Goal: Transaction & Acquisition: Subscribe to service/newsletter

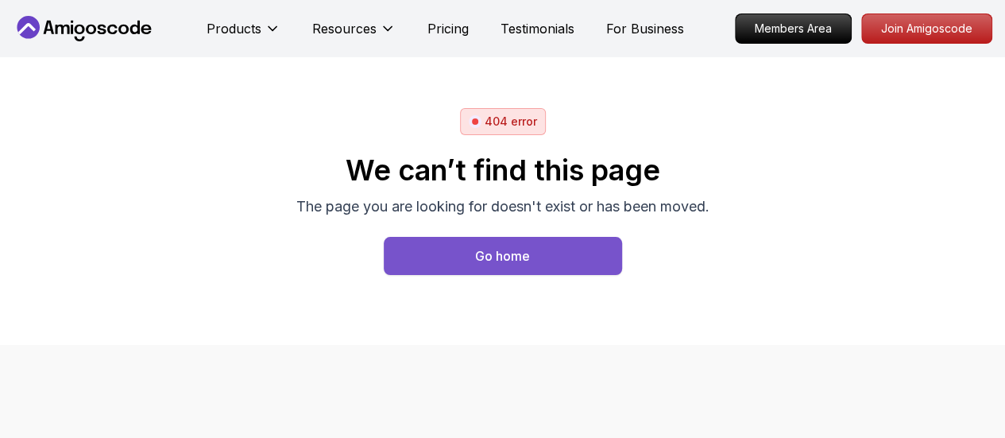
click at [459, 246] on button "Go home" at bounding box center [503, 256] width 238 height 38
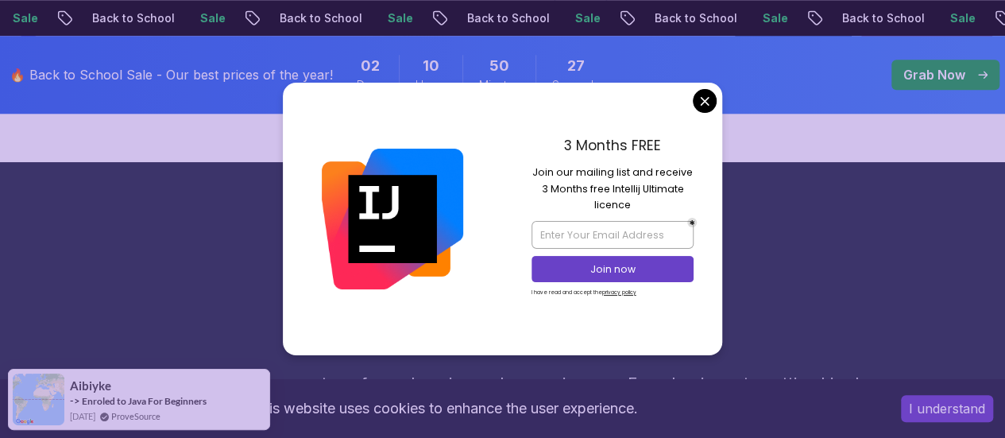
scroll to position [788, 0]
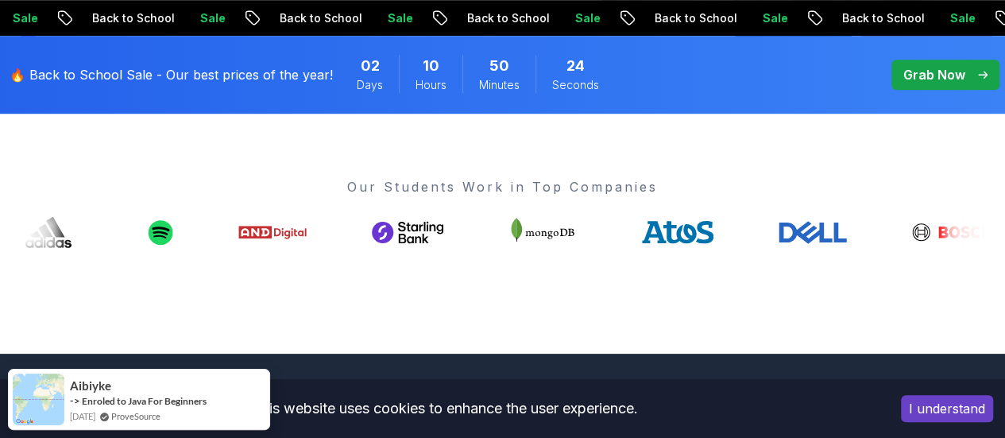
scroll to position [597, 0]
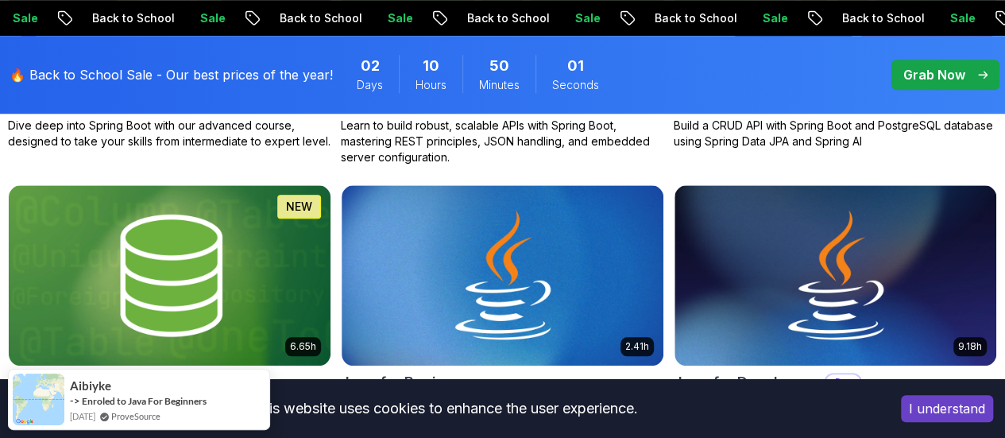
scroll to position [735, 0]
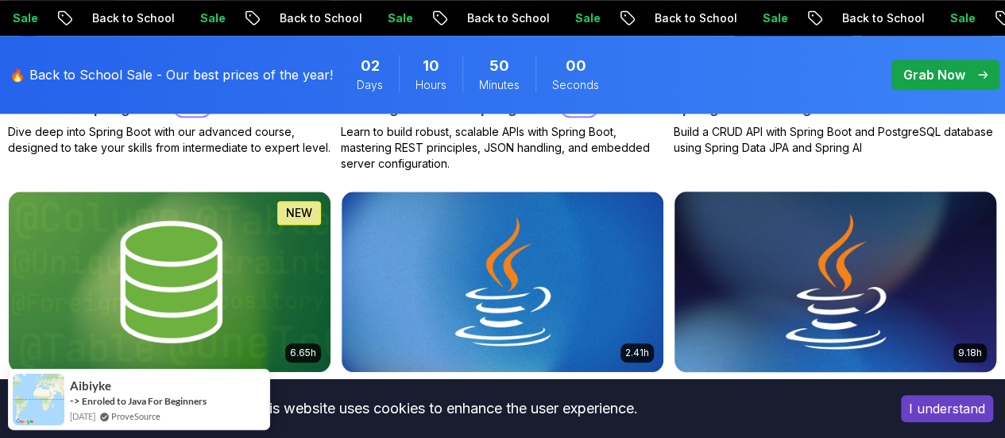
click at [805, 247] on img at bounding box center [835, 281] width 338 height 189
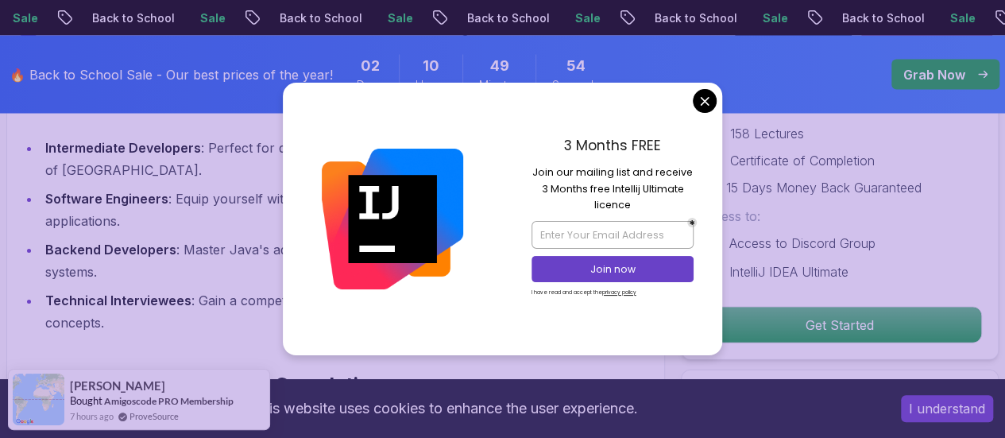
scroll to position [1550, 0]
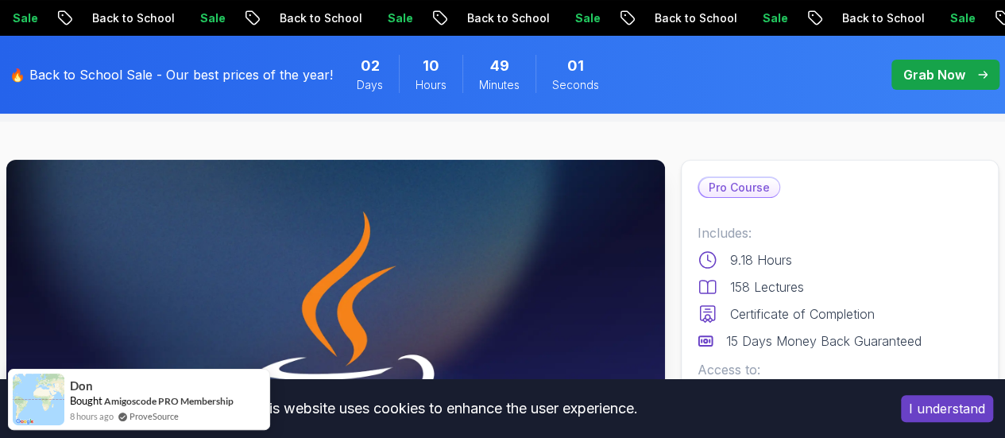
scroll to position [0, 0]
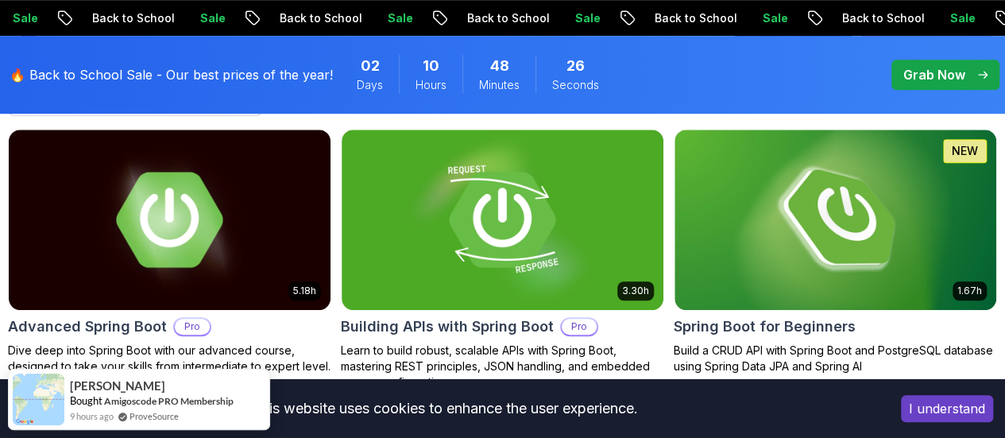
scroll to position [519, 0]
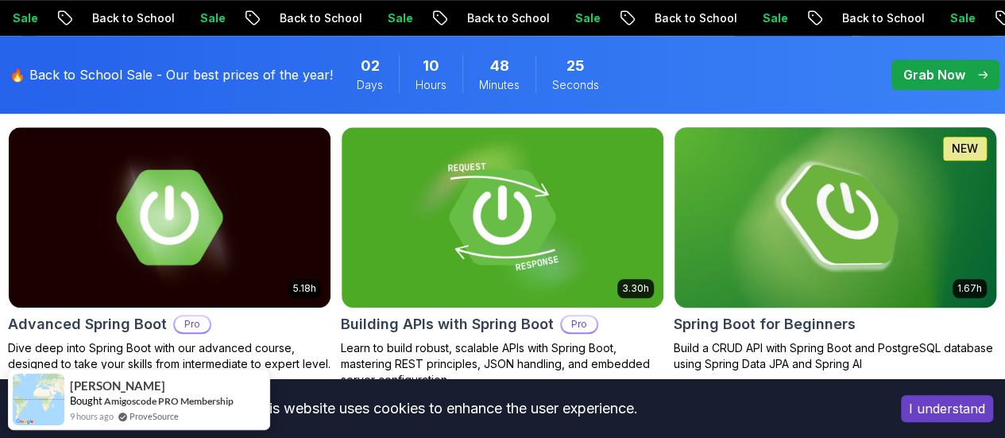
click at [886, 197] on img at bounding box center [835, 216] width 338 height 189
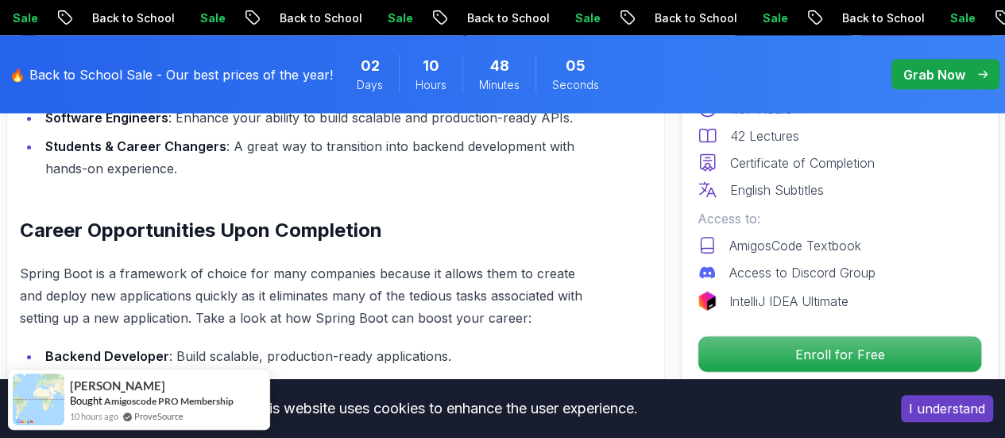
scroll to position [1522, 0]
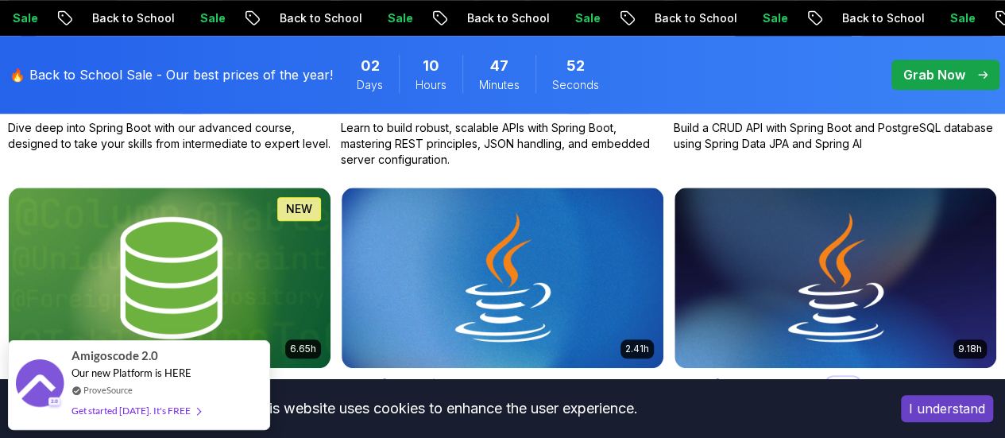
scroll to position [739, 0]
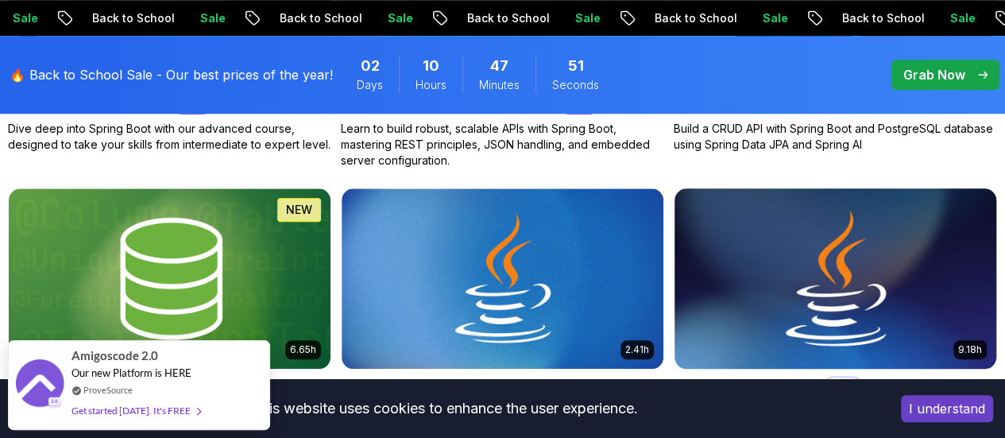
click at [849, 231] on img at bounding box center [835, 277] width 338 height 189
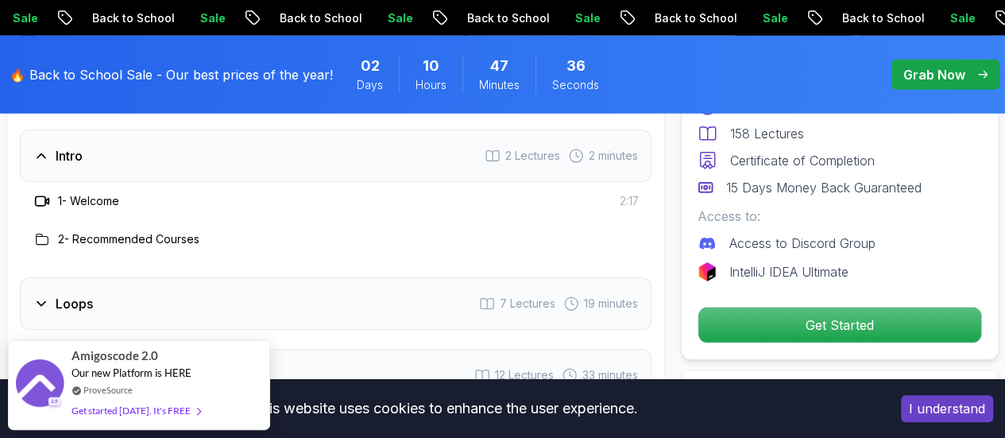
scroll to position [2230, 0]
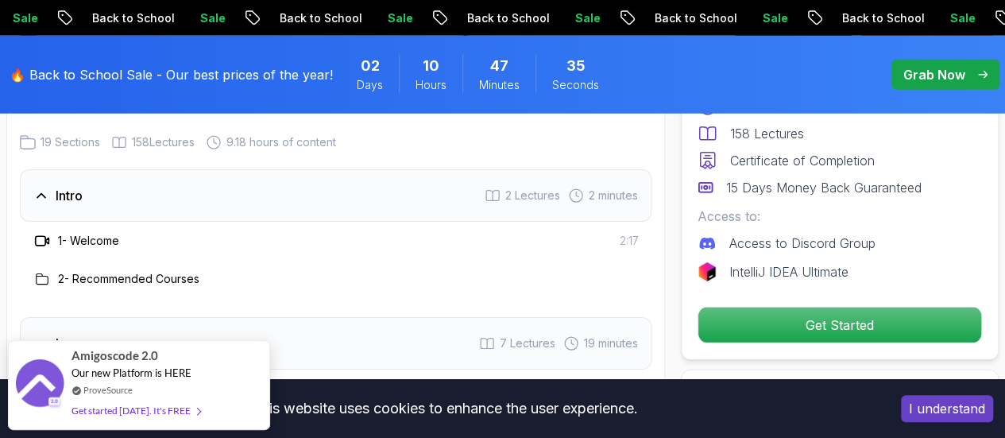
click at [199, 206] on div "Intro 2 Lectures 2 minutes" at bounding box center [335, 195] width 631 height 52
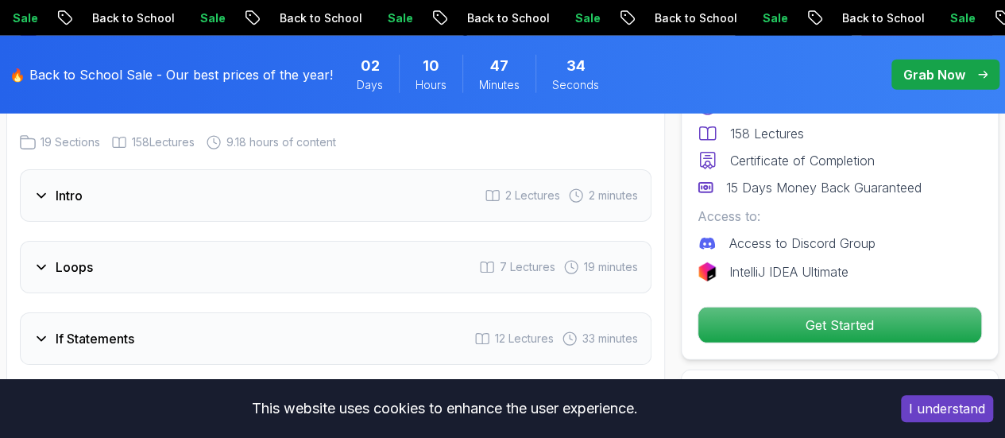
click at [199, 206] on div "Intro 2 Lectures 2 minutes" at bounding box center [335, 195] width 631 height 52
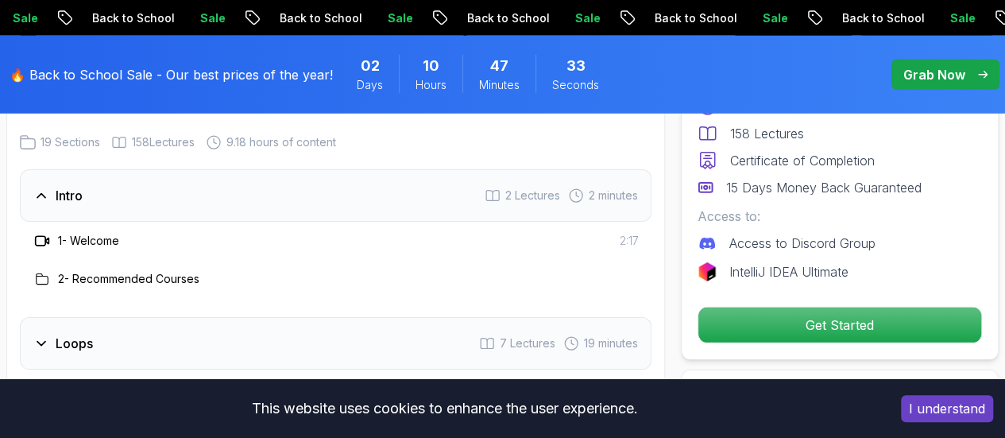
click at [91, 233] on h3 "1 - Welcome" at bounding box center [88, 241] width 61 height 16
click at [48, 237] on icon at bounding box center [46, 240] width 3 height 6
click at [41, 239] on icon at bounding box center [42, 241] width 16 height 16
click at [40, 272] on icon at bounding box center [42, 278] width 13 height 13
click at [42, 236] on icon at bounding box center [41, 241] width 10 height 10
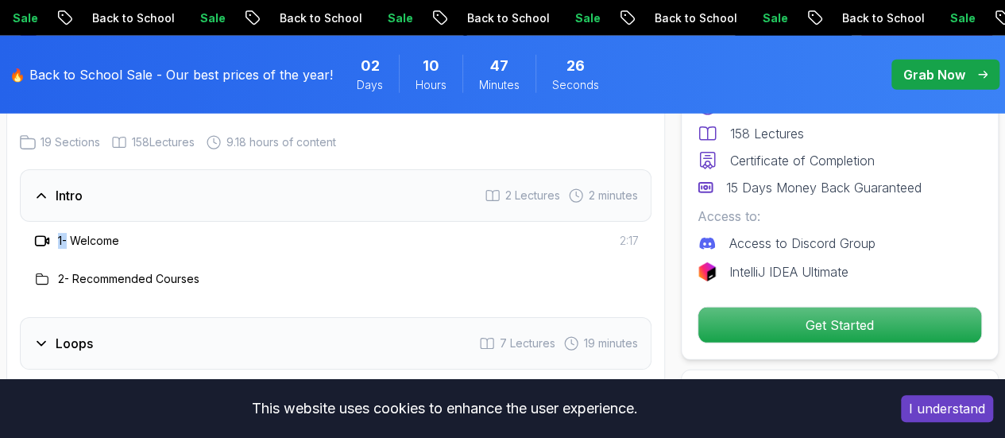
click at [42, 236] on icon at bounding box center [41, 241] width 10 height 10
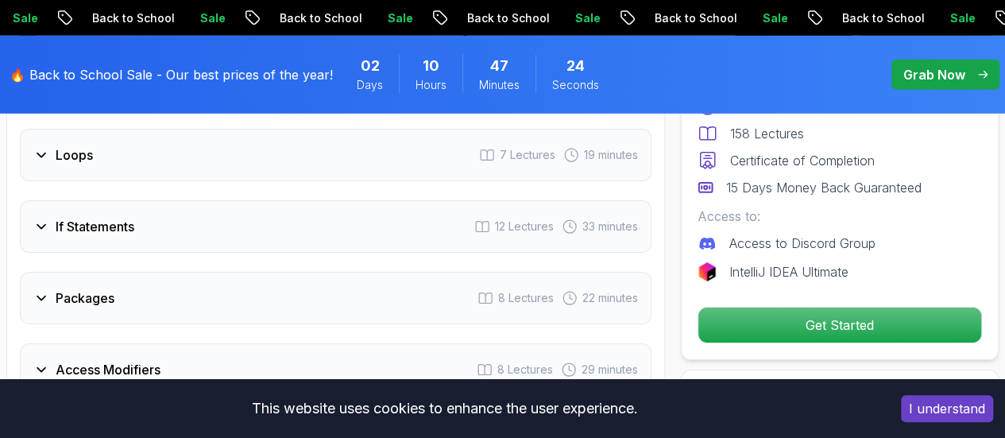
scroll to position [2419, 0]
click at [80, 165] on div "Loops 7 Lectures 19 minutes" at bounding box center [335, 154] width 631 height 52
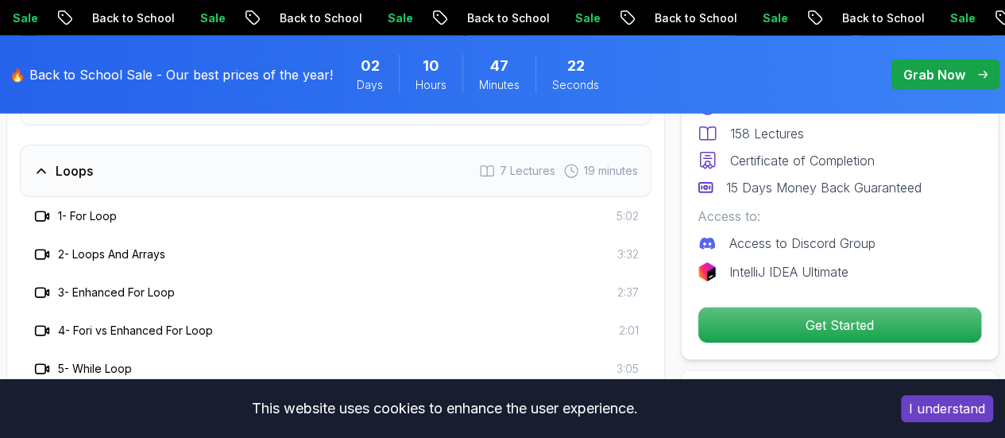
scroll to position [2325, 0]
click at [38, 217] on icon at bounding box center [42, 217] width 16 height 16
click at [40, 213] on icon at bounding box center [42, 217] width 16 height 16
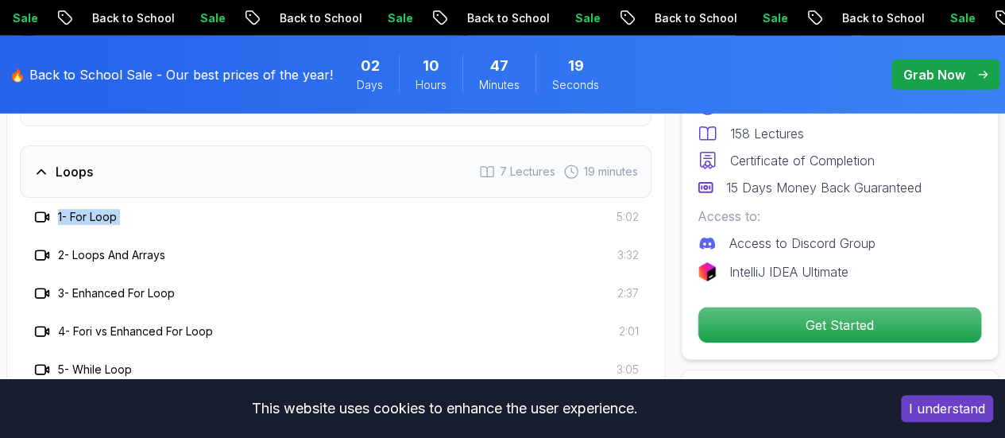
click at [40, 213] on icon at bounding box center [42, 217] width 16 height 16
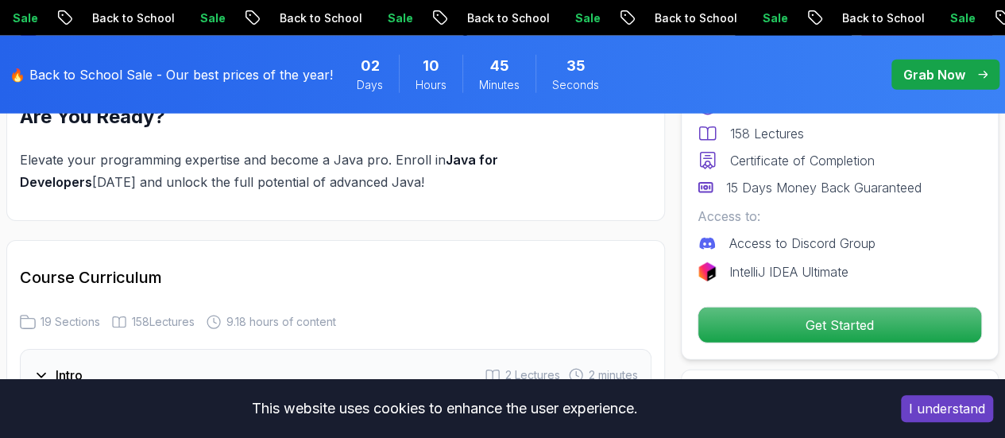
scroll to position [2050, 0]
click at [130, 280] on h2 "Course Curriculum" at bounding box center [335, 278] width 631 height 22
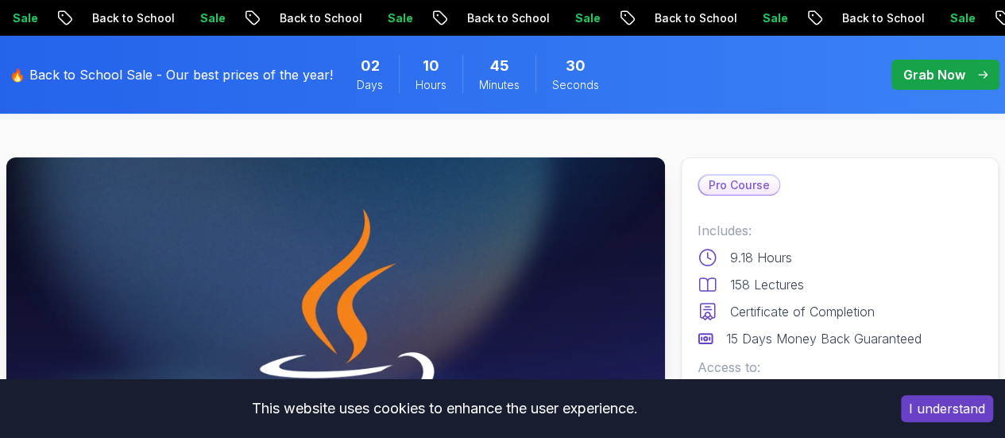
scroll to position [0, 0]
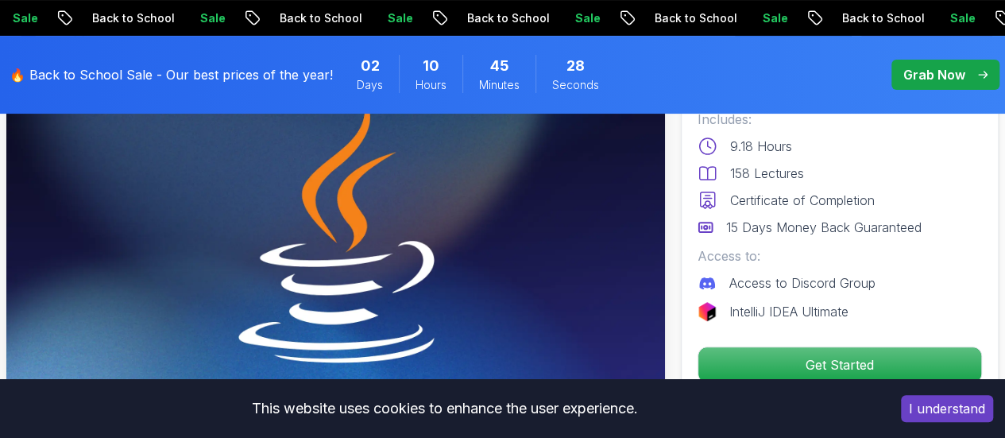
click at [214, 241] on img at bounding box center [335, 231] width 658 height 370
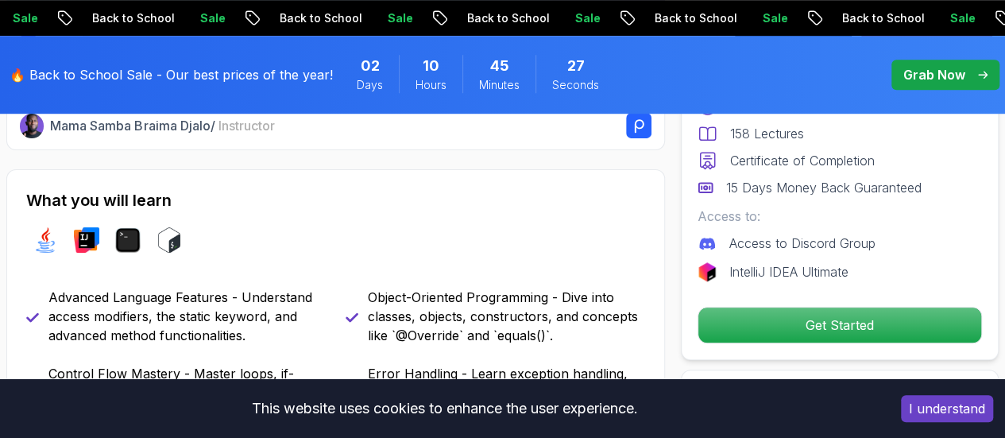
scroll to position [439, 0]
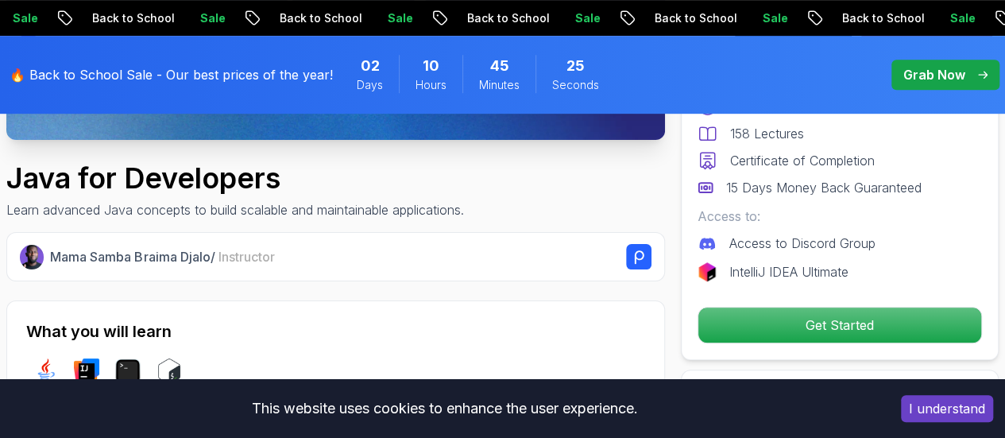
click at [162, 174] on h1 "Java for Developers" at bounding box center [234, 178] width 457 height 32
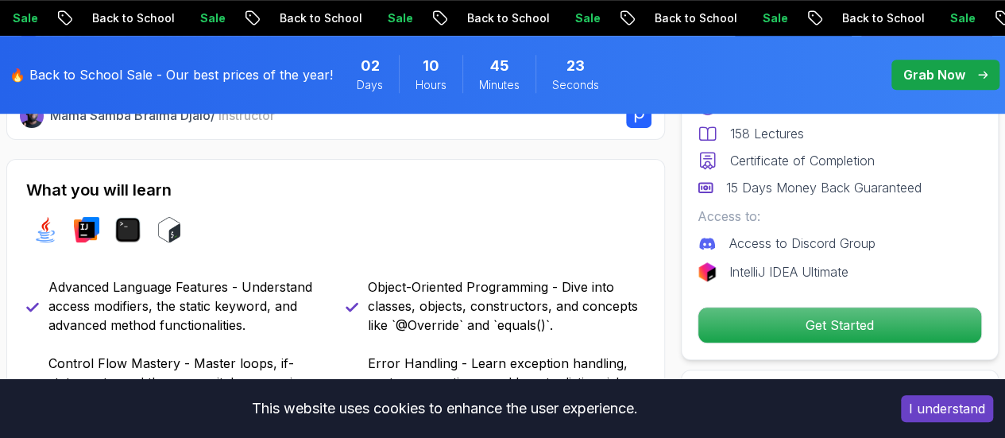
scroll to position [584, 0]
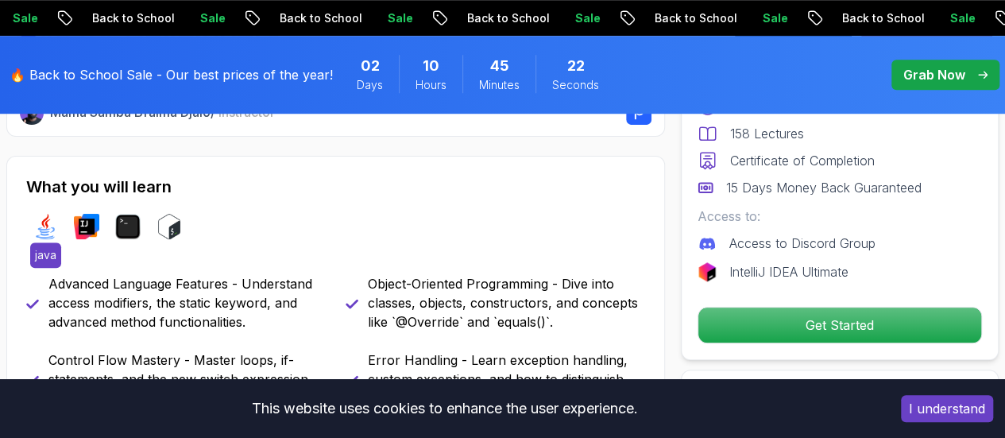
click at [52, 230] on img at bounding box center [45, 226] width 25 height 25
click at [49, 221] on img at bounding box center [45, 226] width 25 height 25
drag, startPoint x: 49, startPoint y: 221, endPoint x: 46, endPoint y: 251, distance: 30.3
click at [46, 239] on div "java" at bounding box center [45, 226] width 25 height 25
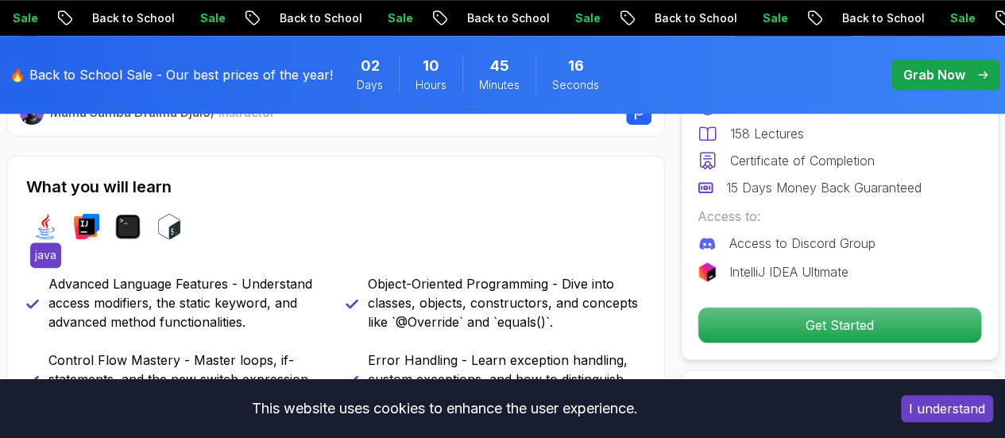
click at [46, 251] on span "java" at bounding box center [45, 254] width 31 height 25
click at [46, 268] on div "What you will learn java intellij terminal bash Advanced Language Features - Un…" at bounding box center [335, 368] width 658 height 424
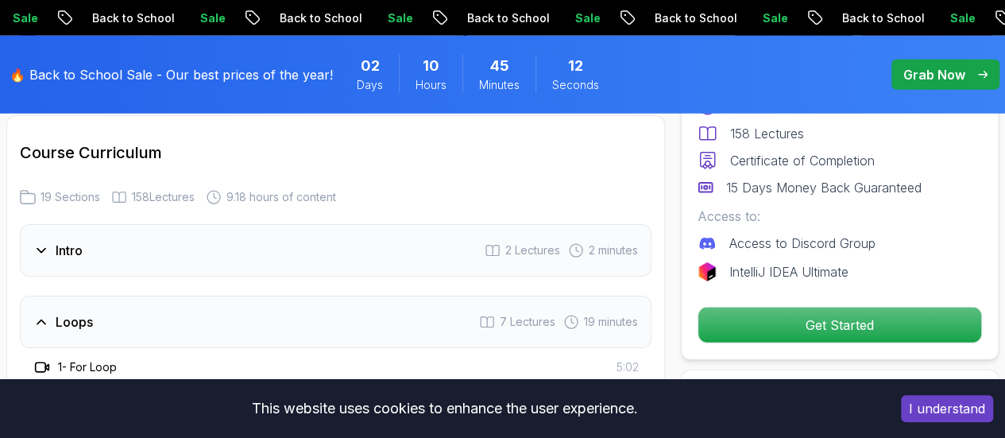
scroll to position [2181, 0]
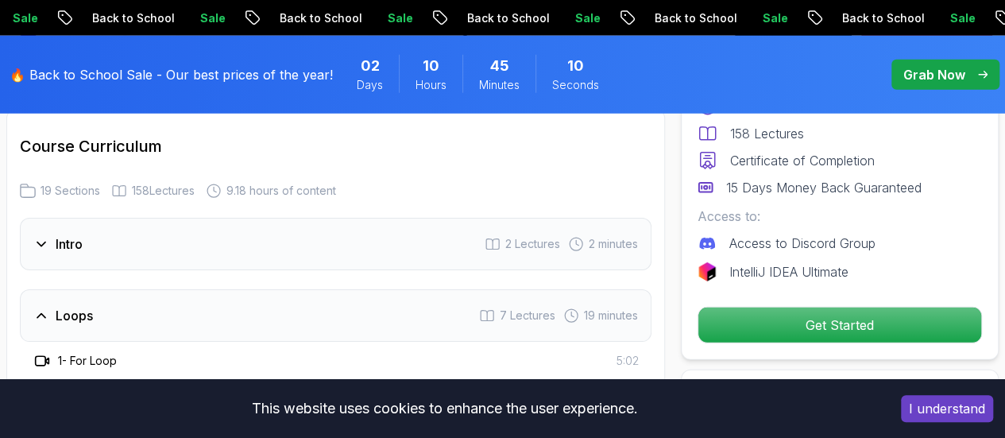
click at [41, 236] on icon at bounding box center [41, 244] width 16 height 16
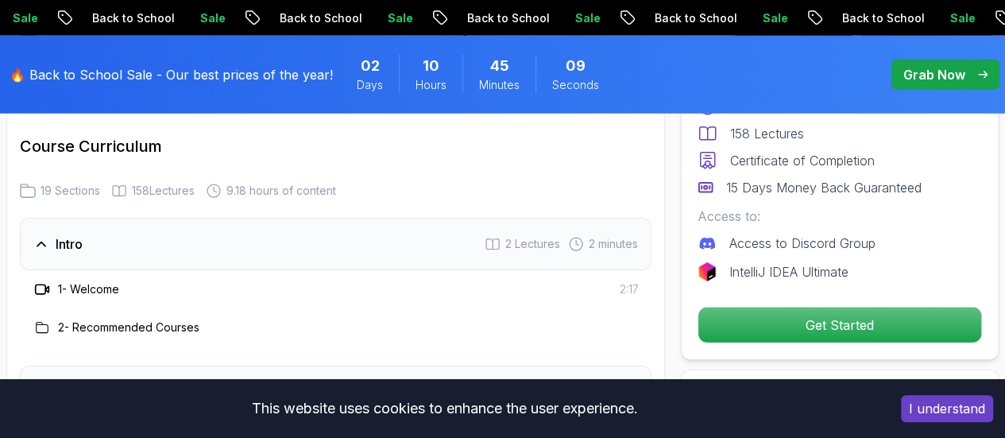
click at [43, 288] on icon at bounding box center [42, 289] width 16 height 16
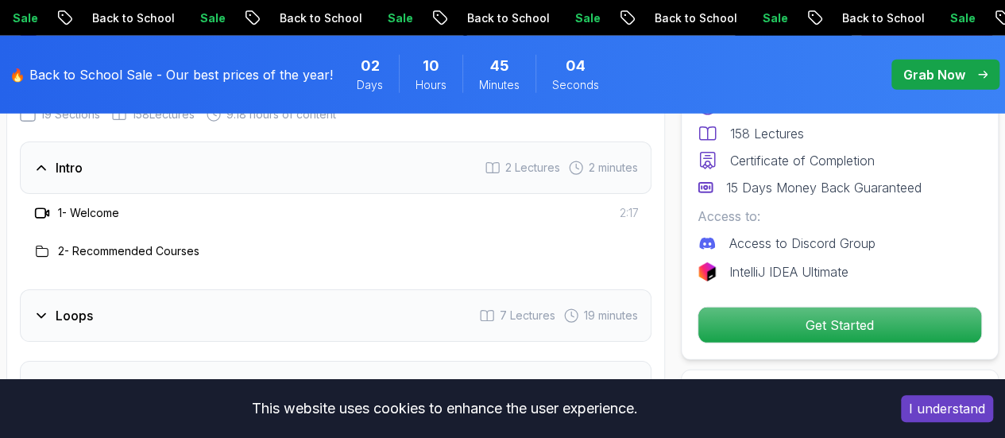
scroll to position [2201, 0]
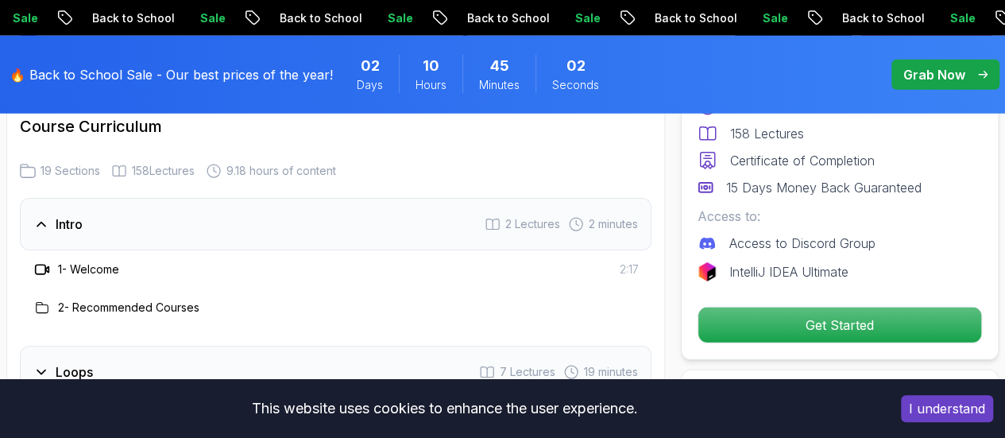
click at [947, 61] on span "pre-order" at bounding box center [945, 75] width 108 height 30
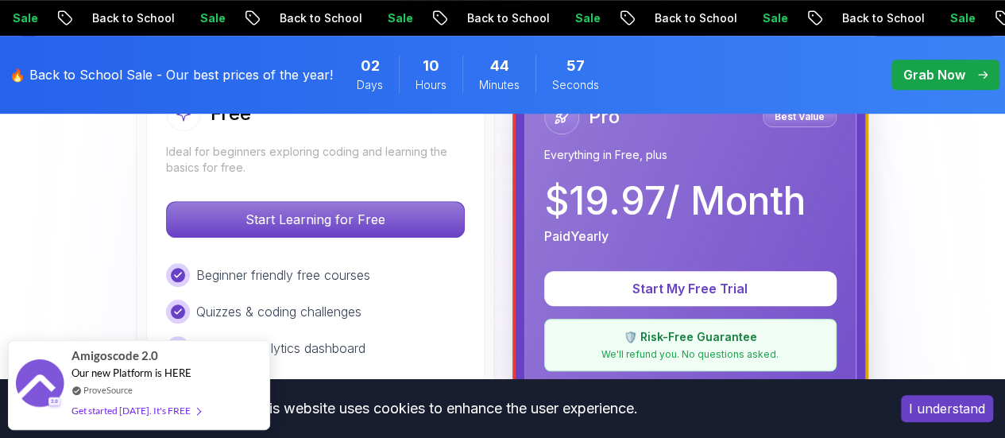
scroll to position [592, 0]
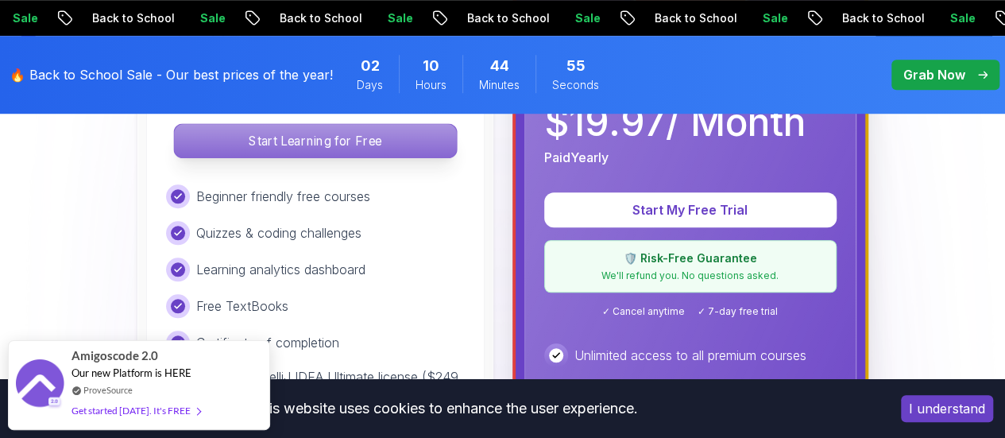
click at [338, 149] on p "Start Learning for Free" at bounding box center [315, 140] width 282 height 33
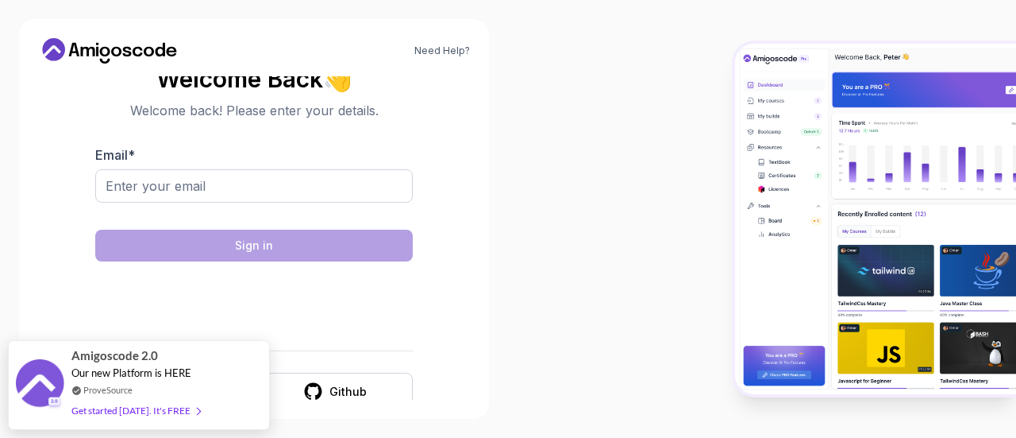
click at [494, 240] on div "Need Help? Welcome Back 👋 Welcome back! Please enter your details. Email * Sign…" at bounding box center [254, 219] width 508 height 438
click at [270, 183] on input "Email *" at bounding box center [254, 185] width 318 height 33
type input "[EMAIL_ADDRESS][DOMAIN_NAME]"
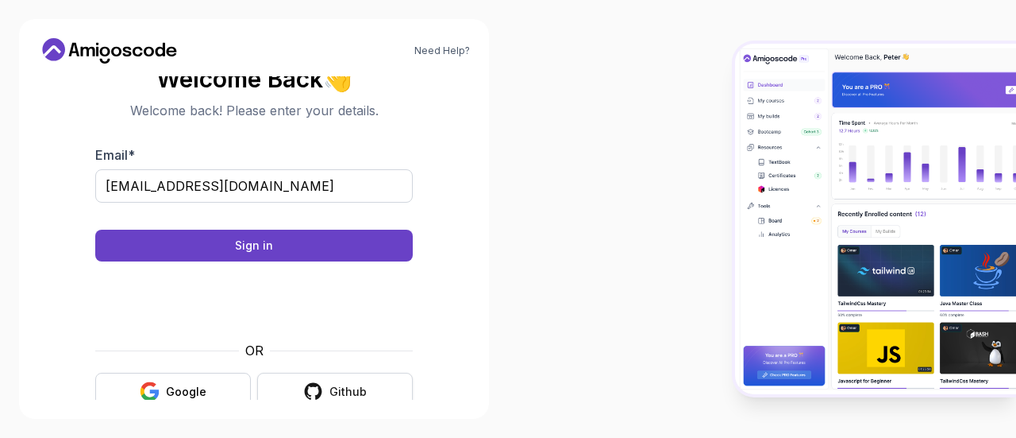
scroll to position [25, 0]
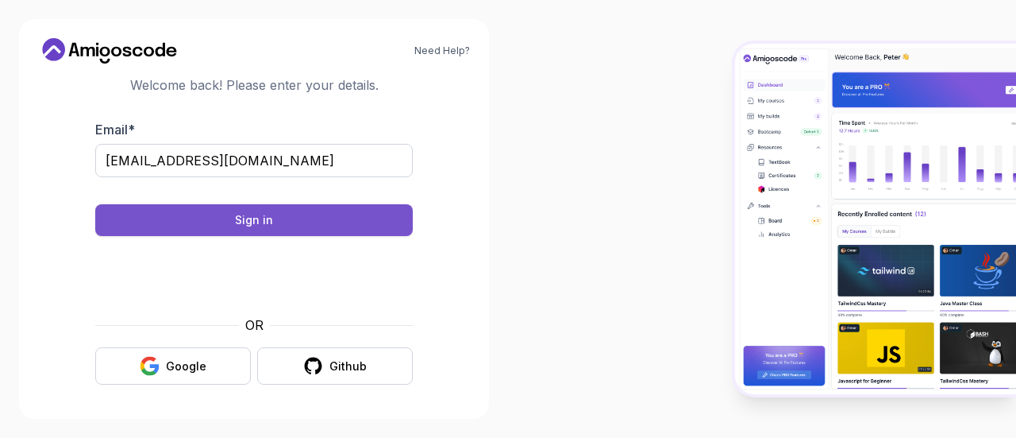
click at [271, 226] on div "Sign in" at bounding box center [254, 220] width 38 height 16
